Goal: Download file/media

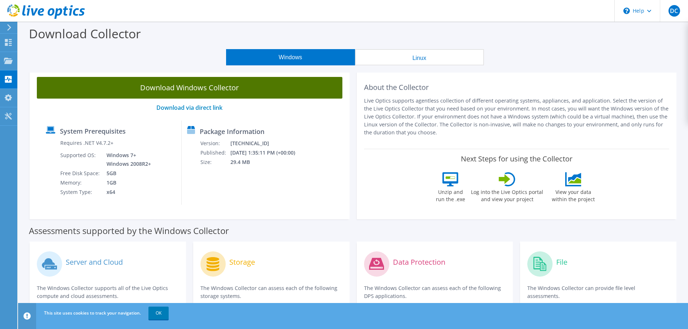
click at [236, 91] on link "Download Windows Collector" at bounding box center [189, 88] width 305 height 22
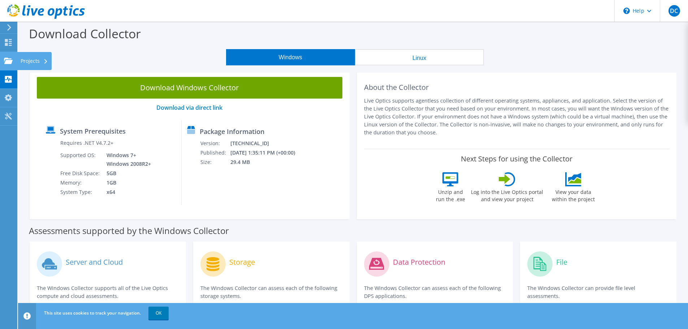
click at [12, 61] on use at bounding box center [8, 60] width 9 height 6
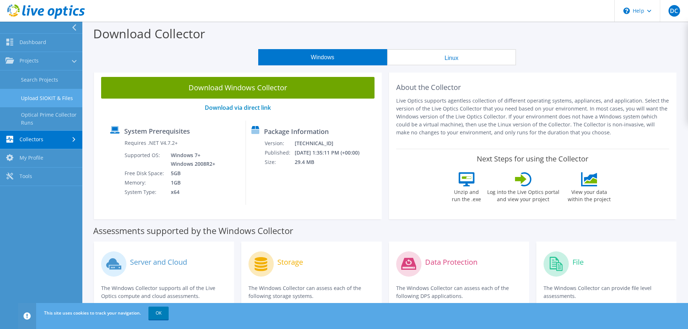
click at [43, 93] on link "Upload SIOKIT & Files" at bounding box center [41, 98] width 82 height 18
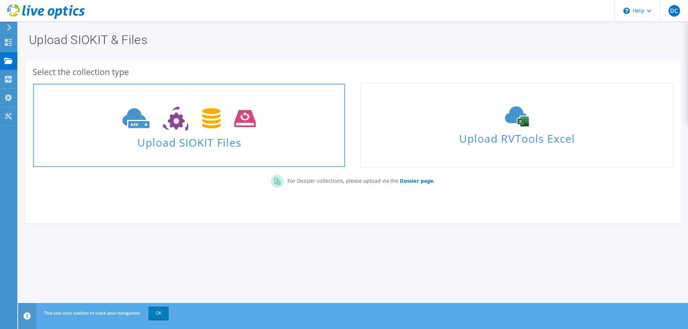
click at [178, 119] on icon at bounding box center [188, 118] width 133 height 25
